Goal: Task Accomplishment & Management: Complete application form

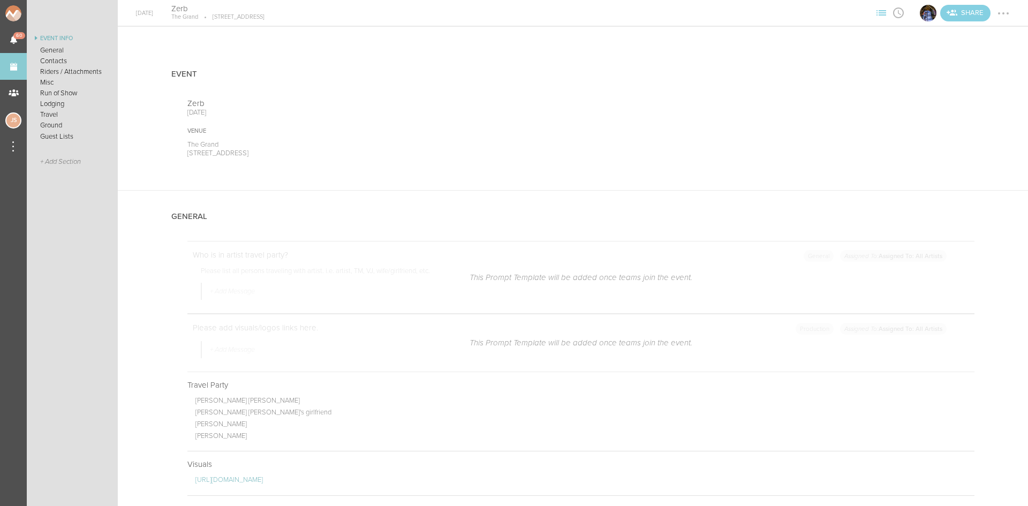
scroll to position [842, 0]
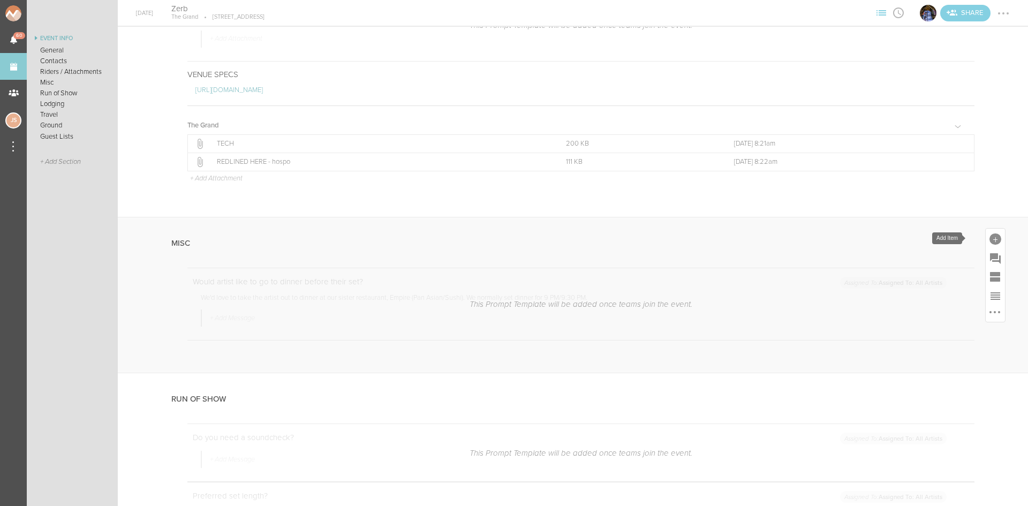
click at [989, 238] on div at bounding box center [995, 239] width 12 height 12
click at [831, 351] on span "Misc Schedule Item" at bounding box center [844, 351] width 35 height 17
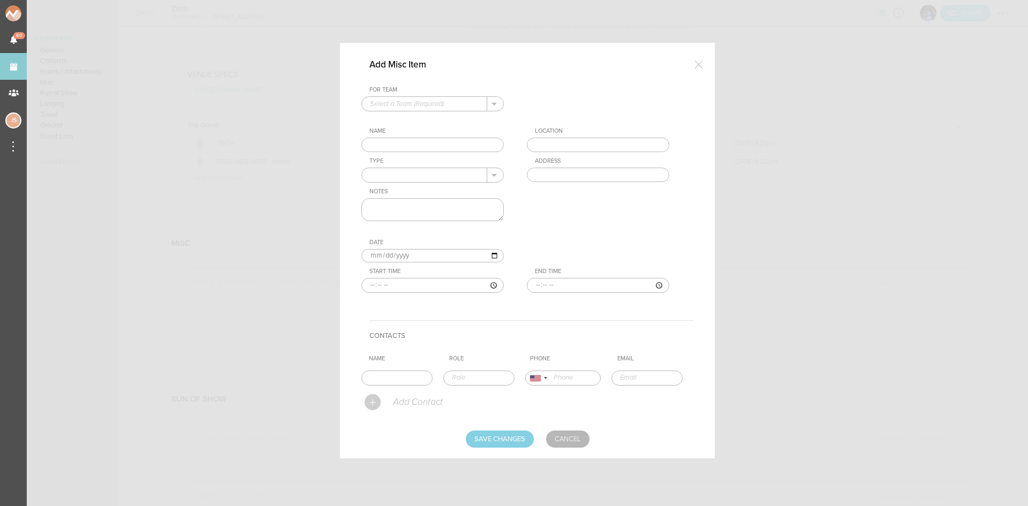
click at [430, 103] on input "text" at bounding box center [424, 104] width 125 height 14
click at [416, 117] on p "The Grand" at bounding box center [432, 121] width 125 height 18
type input "The Grand"
click at [397, 144] on input "text" at bounding box center [432, 145] width 142 height 15
type input "Dinner"
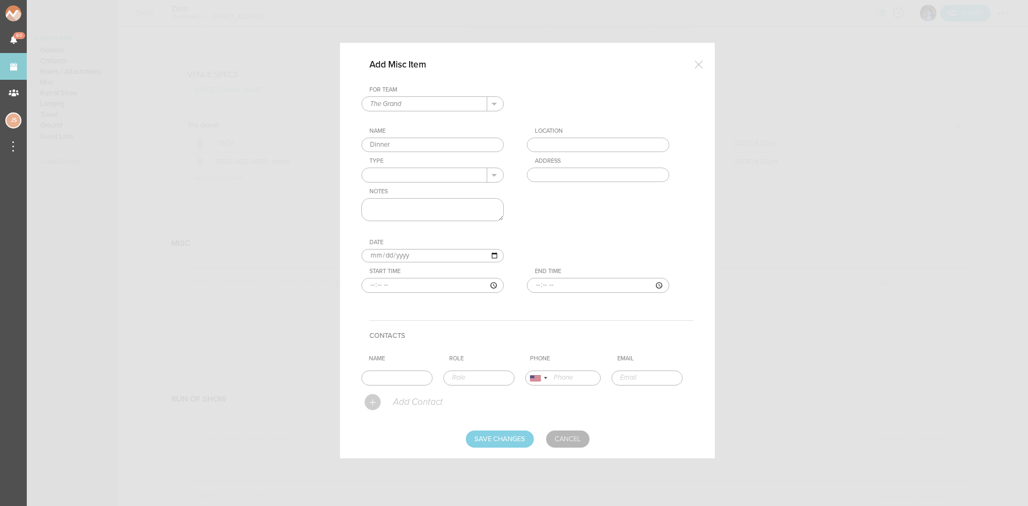
click at [582, 133] on div "Location" at bounding box center [602, 130] width 134 height 7
click at [584, 135] on div "Location" at bounding box center [609, 139] width 164 height 25
click at [585, 138] on input "text" at bounding box center [598, 145] width 142 height 15
click at [567, 191] on div "For Team The Grand + Add New Team The Grand . The Grand Name Dinner Location [G…" at bounding box center [527, 197] width 332 height 223
type input "Empire"
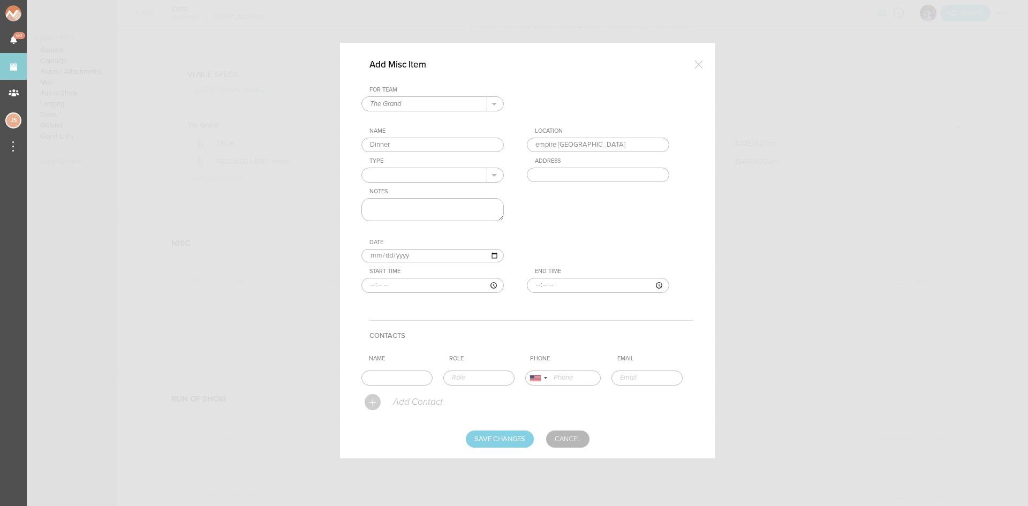
type input "[STREET_ADDRESS]"
click at [439, 181] on input "text" at bounding box center [424, 175] width 125 height 14
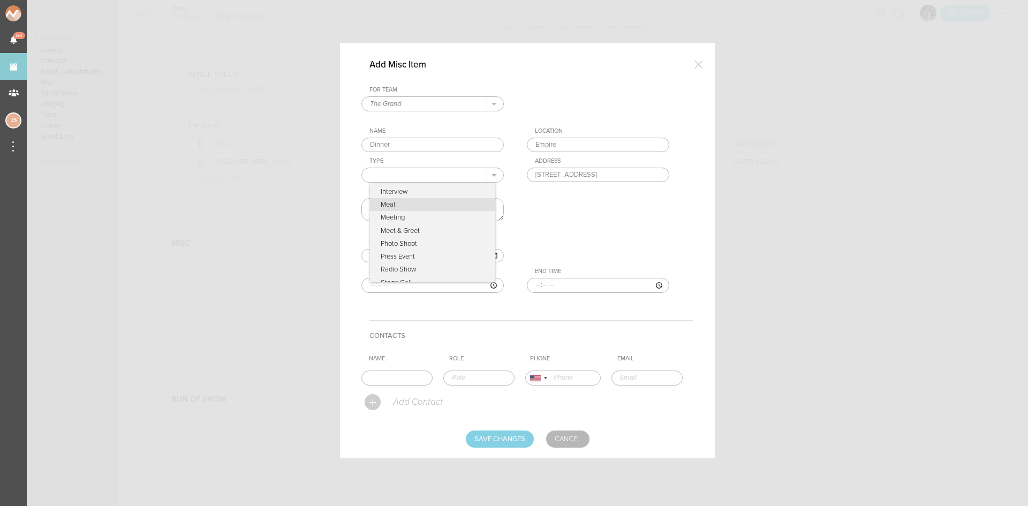
click at [426, 200] on p "Meal" at bounding box center [432, 204] width 125 height 13
type input "Meal"
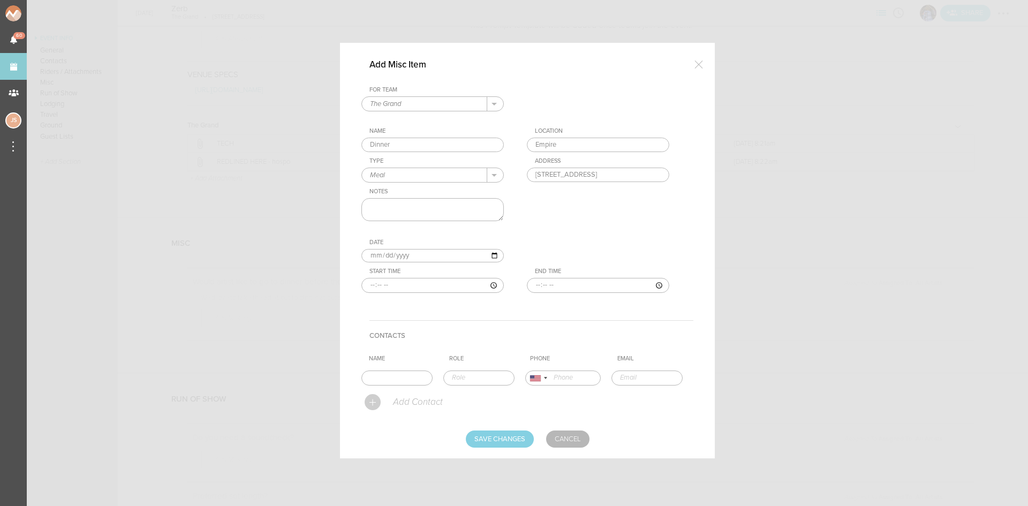
click at [427, 201] on textarea at bounding box center [432, 209] width 142 height 23
type textarea "50% off"
click at [371, 285] on input "time" at bounding box center [432, 285] width 142 height 15
type input "21:30"
type input "23:00"
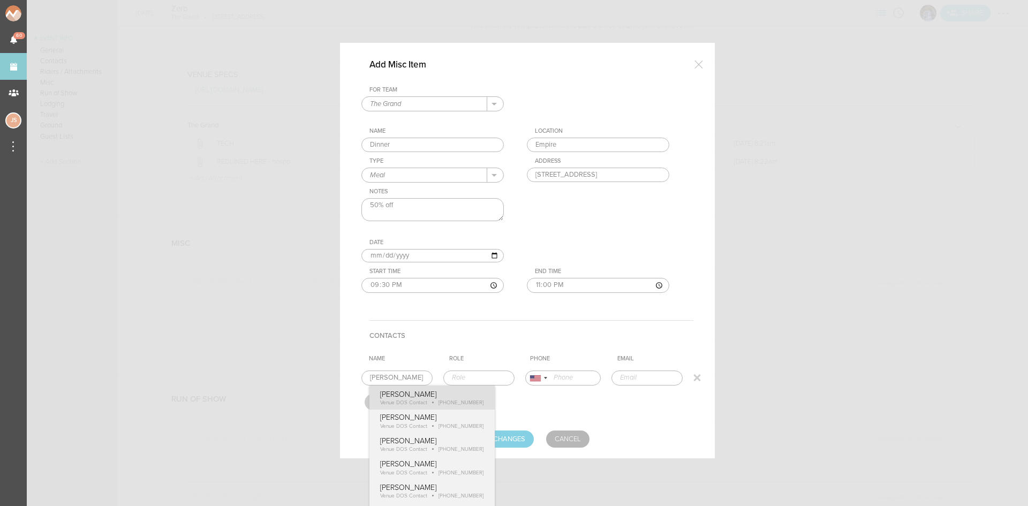
type input "[PERSON_NAME]"
type input "Venue DOS Contact"
type input "18608395062"
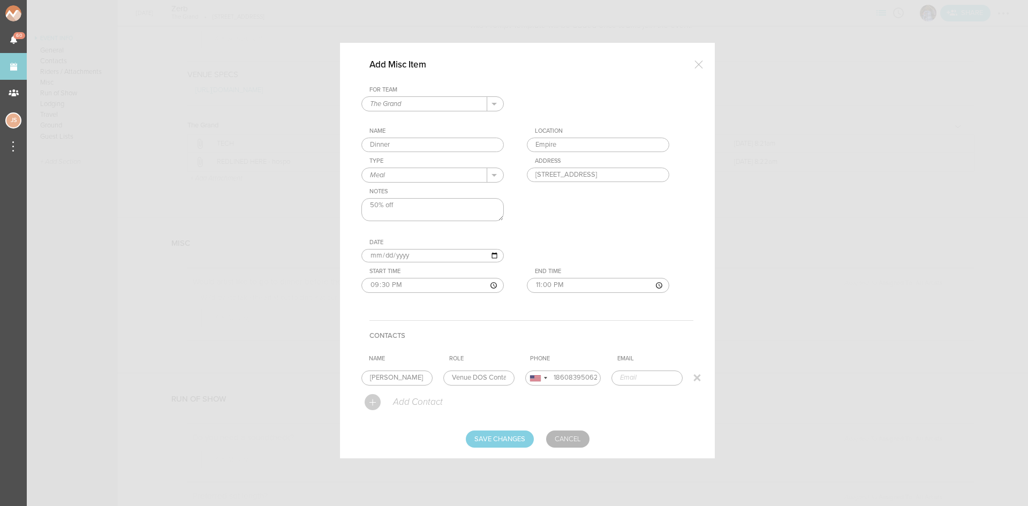
click at [418, 408] on form "For Team The Grand + Add New Team The Grand . The Grand Name Dinner Location [G…" at bounding box center [527, 266] width 332 height 361
click at [508, 433] on input "Save Changes" at bounding box center [500, 438] width 68 height 17
type input "Saving..."
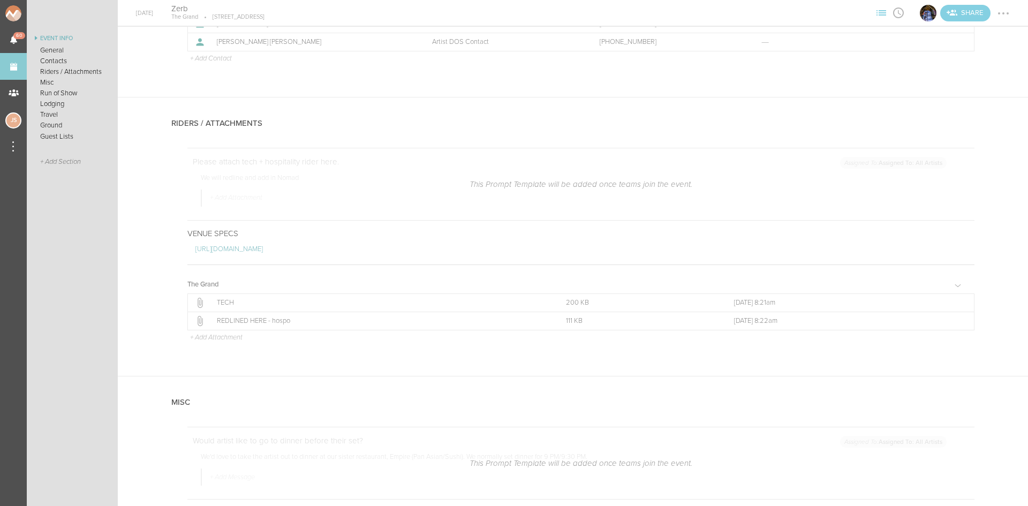
scroll to position [994, 0]
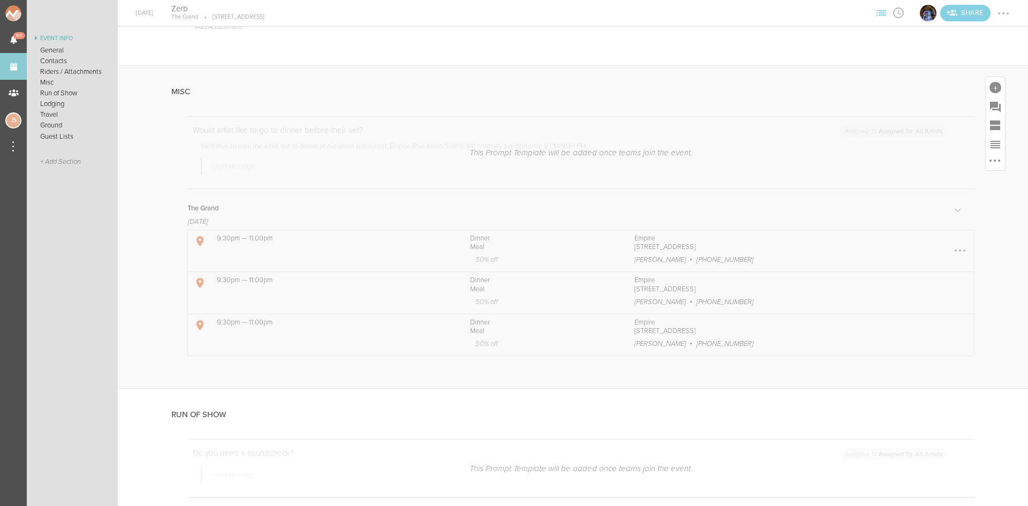
click at [951, 252] on div at bounding box center [959, 250] width 17 height 17
click at [916, 268] on link "Remove Item" at bounding box center [927, 271] width 82 height 19
click at [951, 291] on div at bounding box center [959, 292] width 17 height 17
click at [929, 309] on link "Remove Item" at bounding box center [927, 313] width 82 height 19
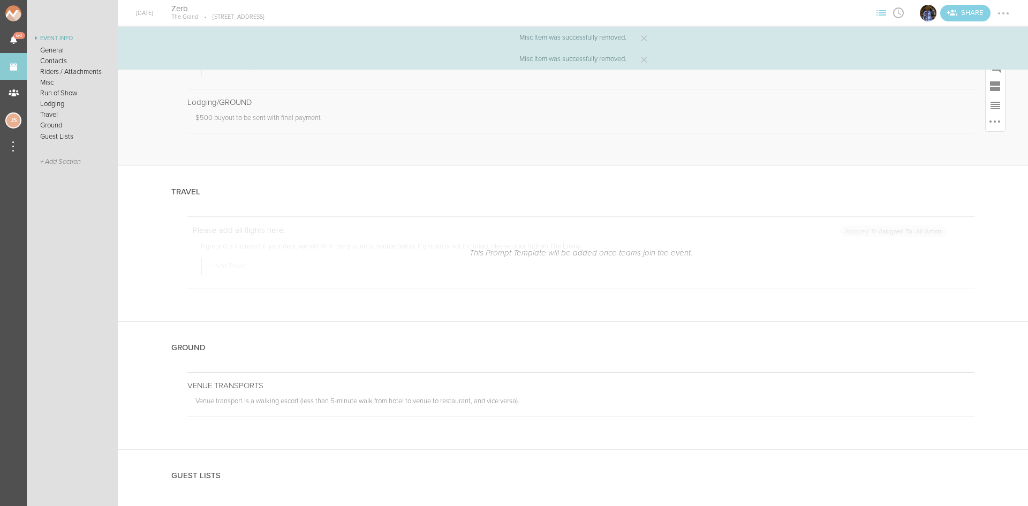
scroll to position [1656, 0]
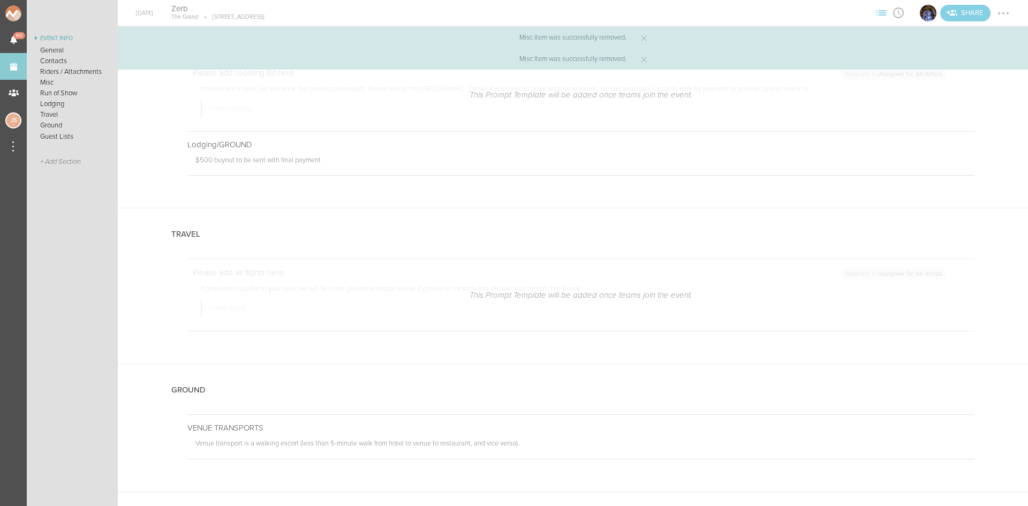
click at [1006, 15] on div at bounding box center [1002, 13] width 17 height 17
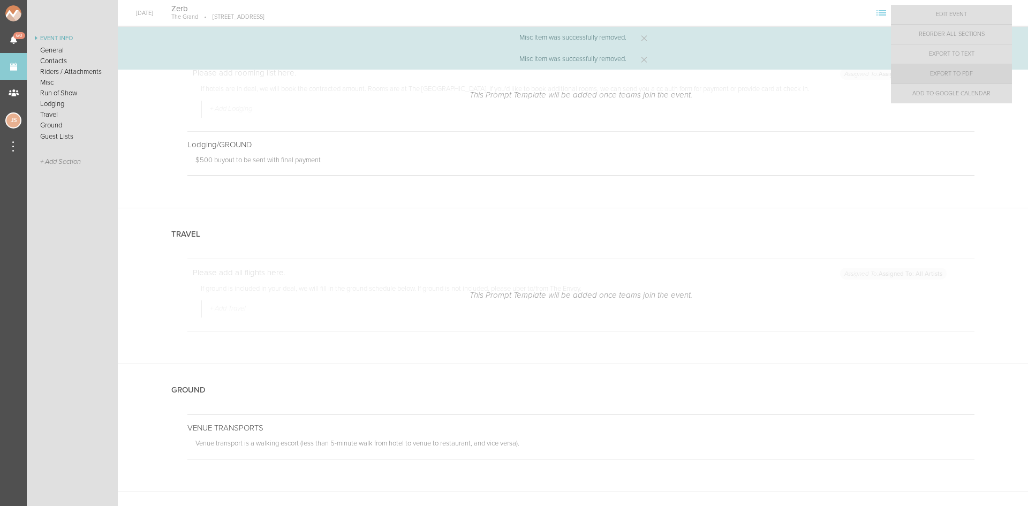
click at [966, 80] on link "Export to PDF" at bounding box center [951, 73] width 121 height 19
